Goal: Check status: Check status

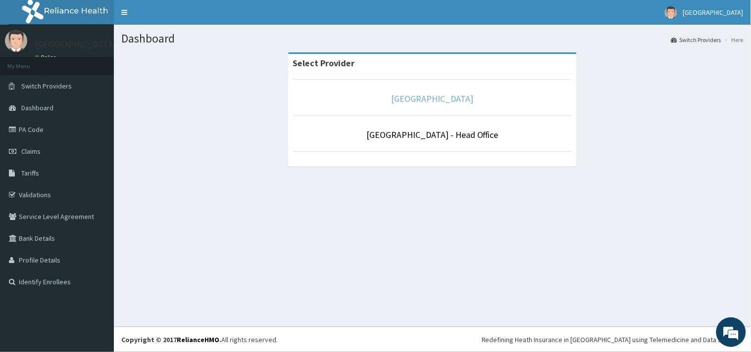
click at [438, 97] on link "[GEOGRAPHIC_DATA]" at bounding box center [432, 98] width 82 height 11
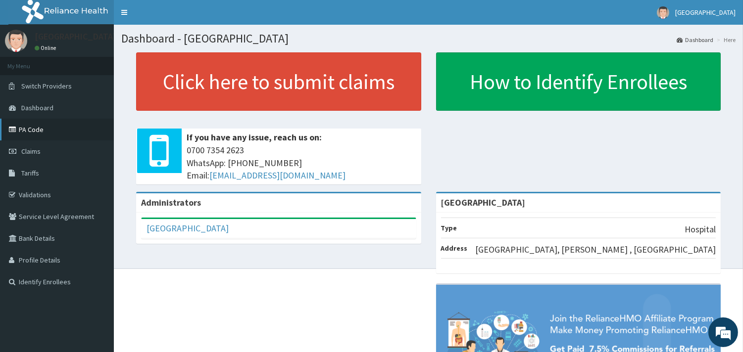
click at [33, 128] on link "PA Code" at bounding box center [57, 130] width 114 height 22
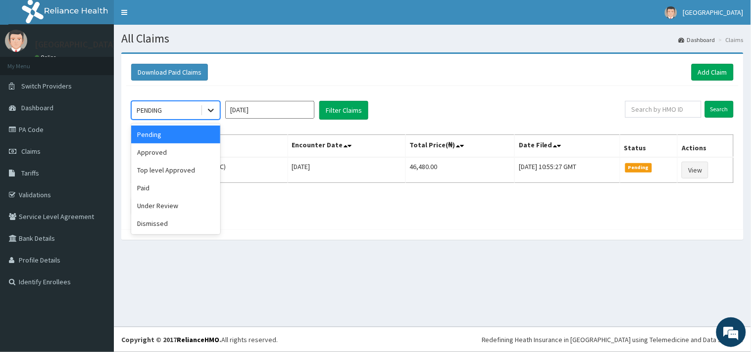
click at [211, 113] on icon at bounding box center [211, 110] width 10 height 10
click at [168, 152] on div "Approved" at bounding box center [175, 153] width 89 height 18
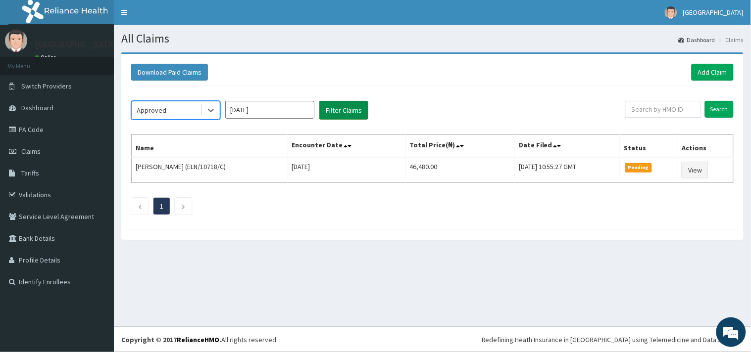
click at [350, 106] on button "Filter Claims" at bounding box center [343, 110] width 49 height 19
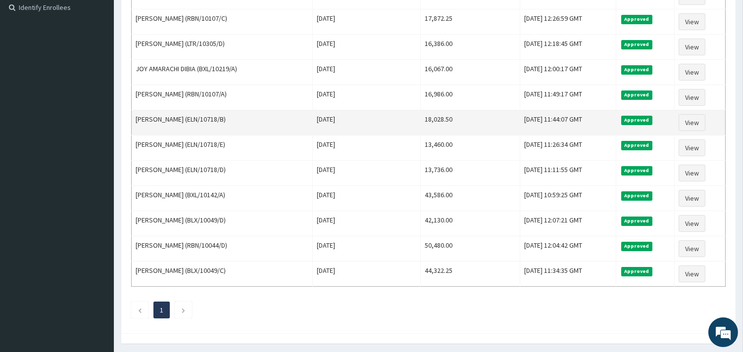
scroll to position [310, 0]
